Goal: Task Accomplishment & Management: Complete application form

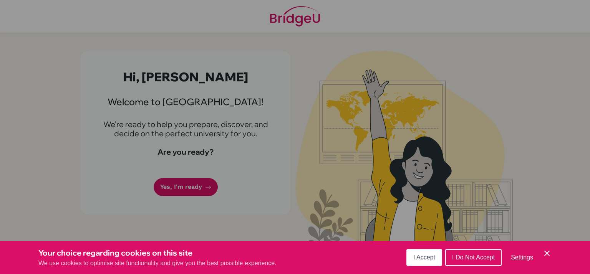
click at [431, 258] on span "I Accept" at bounding box center [424, 257] width 22 height 7
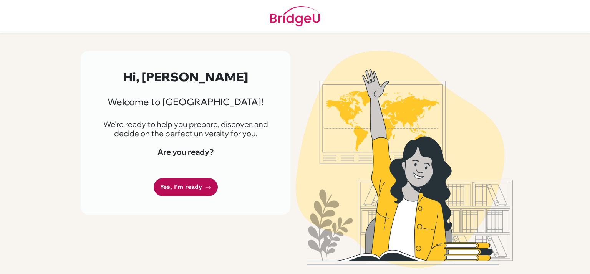
click at [194, 187] on link "Yes, I'm ready" at bounding box center [186, 187] width 64 height 18
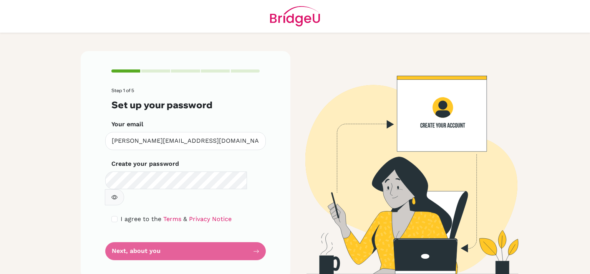
click at [248, 236] on form "Step 1 of 5 Set up your password Your email [PERSON_NAME][EMAIL_ADDRESS][DOMAIN…" at bounding box center [185, 174] width 148 height 172
click at [243, 238] on form "Step 1 of 5 Set up your password Your email [PERSON_NAME][EMAIL_ADDRESS][DOMAIN…" at bounding box center [185, 174] width 148 height 172
click at [245, 239] on form "Step 1 of 5 Set up your password Your email [PERSON_NAME][EMAIL_ADDRESS][DOMAIN…" at bounding box center [185, 174] width 148 height 172
click at [133, 235] on form "Step 1 of 5 Set up your password Your email [PERSON_NAME][EMAIL_ADDRESS][DOMAIN…" at bounding box center [185, 174] width 148 height 172
click at [117, 194] on icon "button" at bounding box center [114, 197] width 6 height 6
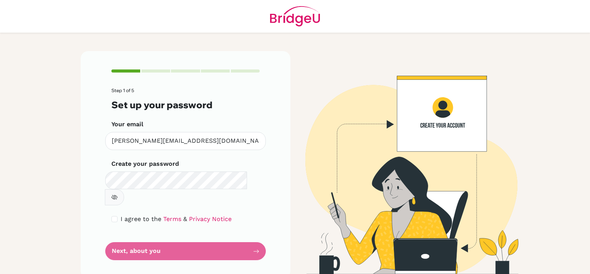
click at [109, 204] on div "Step 1 of 5 Set up your password Your email [PERSON_NAME][EMAIL_ADDRESS][DOMAIN…" at bounding box center [186, 165] width 210 height 228
click at [115, 216] on input "checkbox" at bounding box center [114, 219] width 6 height 6
checkbox input "true"
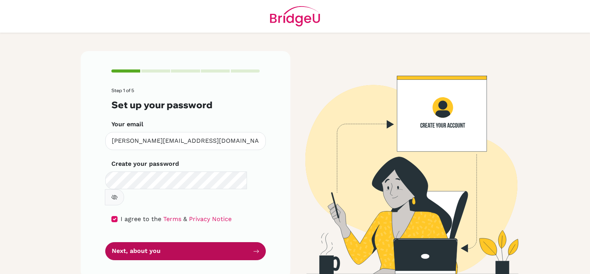
click at [189, 242] on button "Next, about you" at bounding box center [185, 251] width 160 height 18
